Goal: Task Accomplishment & Management: Manage account settings

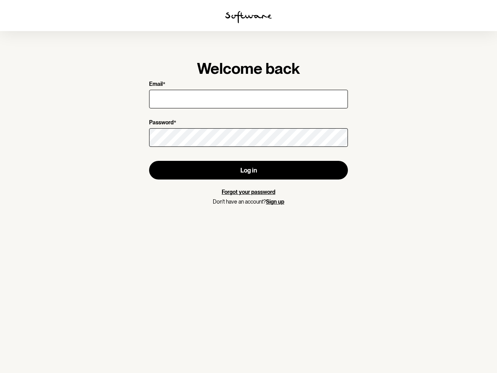
click at [248, 17] on img at bounding box center [248, 17] width 47 height 12
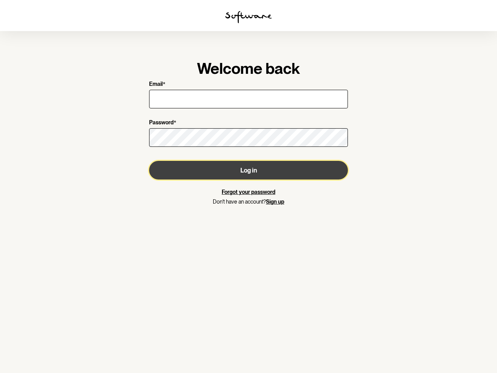
click at [248, 170] on button "Log in" at bounding box center [248, 170] width 199 height 19
